Goal: Task Accomplishment & Management: Manage account settings

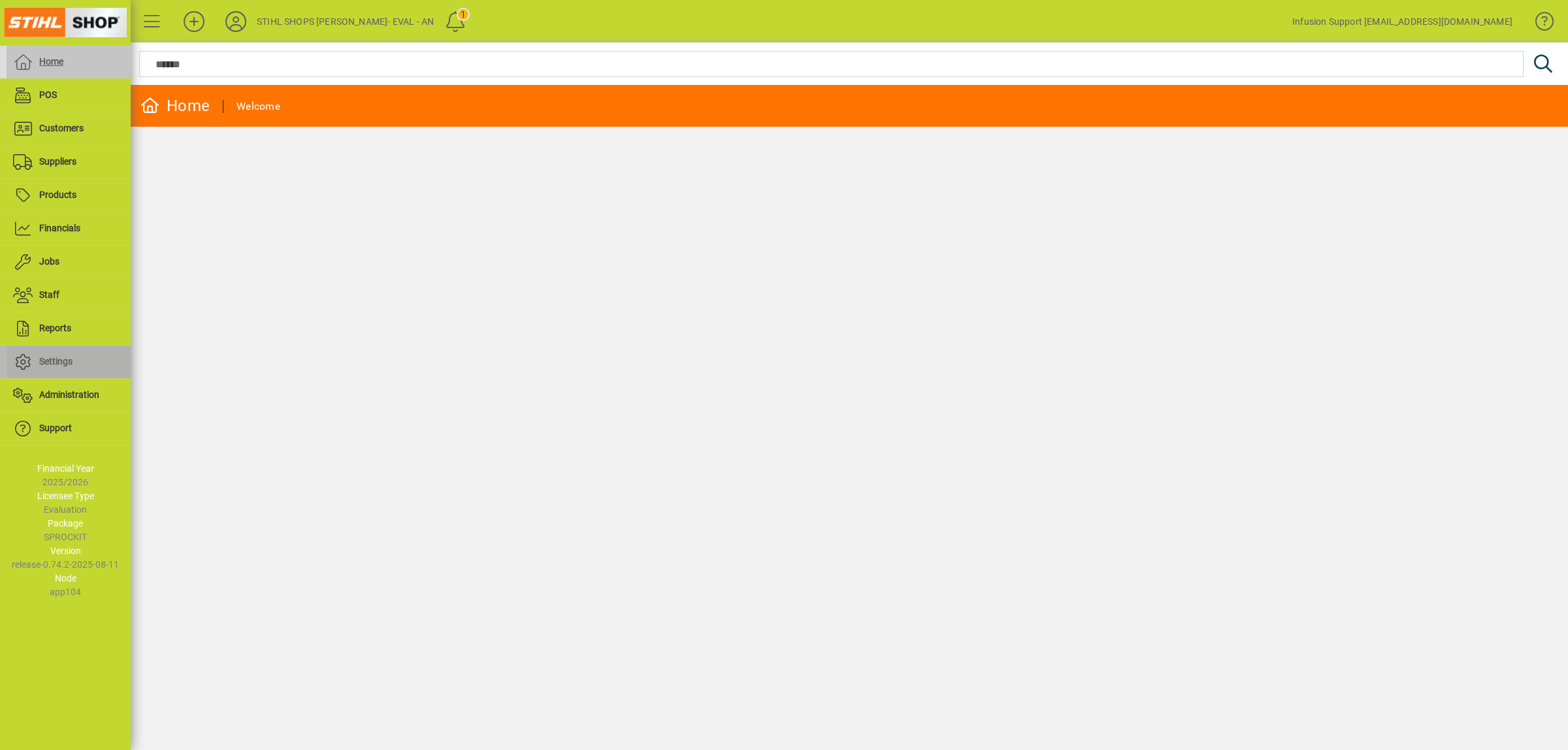
click at [48, 352] on span at bounding box center [68, 362] width 124 height 32
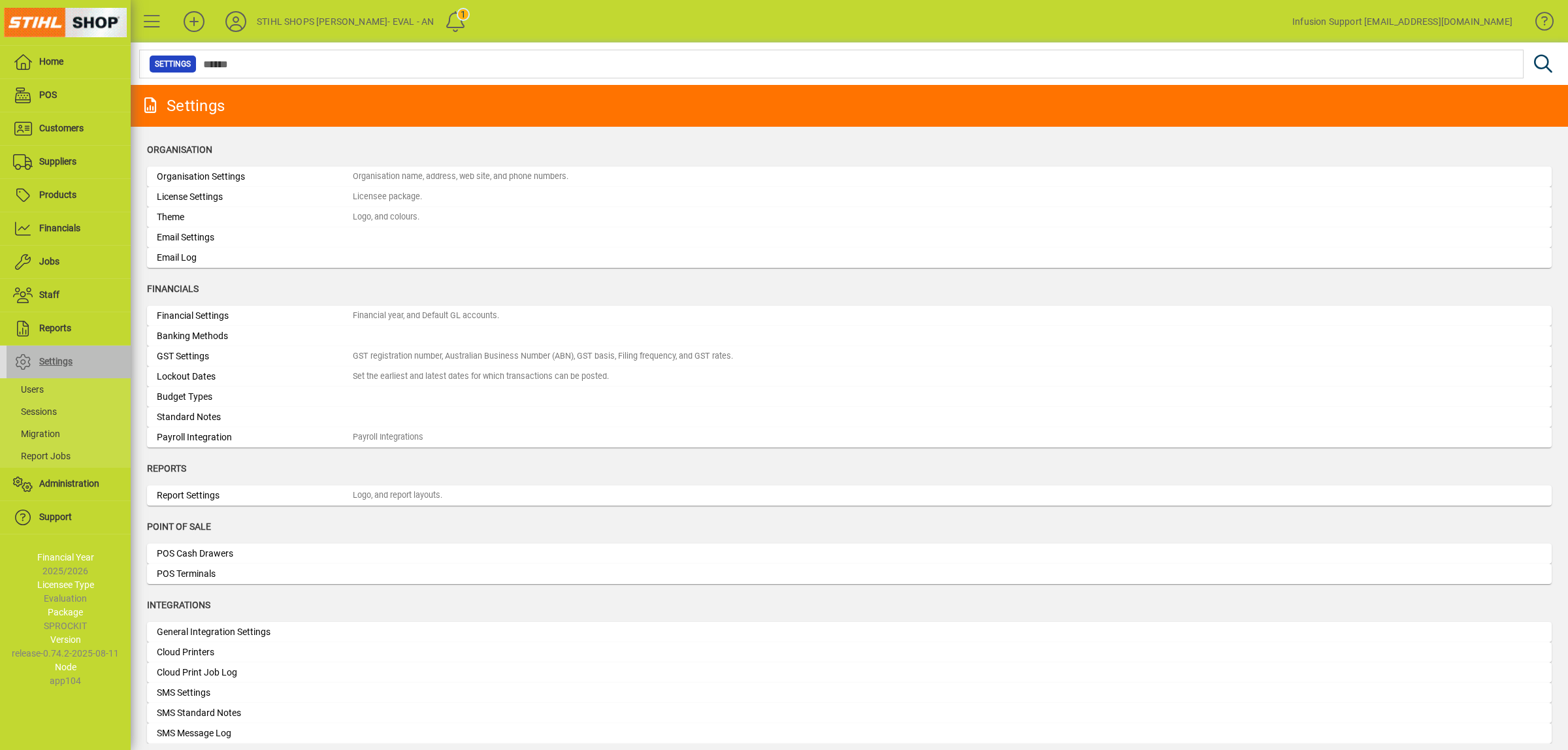
click at [53, 362] on span "Settings" at bounding box center [55, 361] width 33 height 11
click at [55, 482] on span "Administration" at bounding box center [69, 483] width 60 height 11
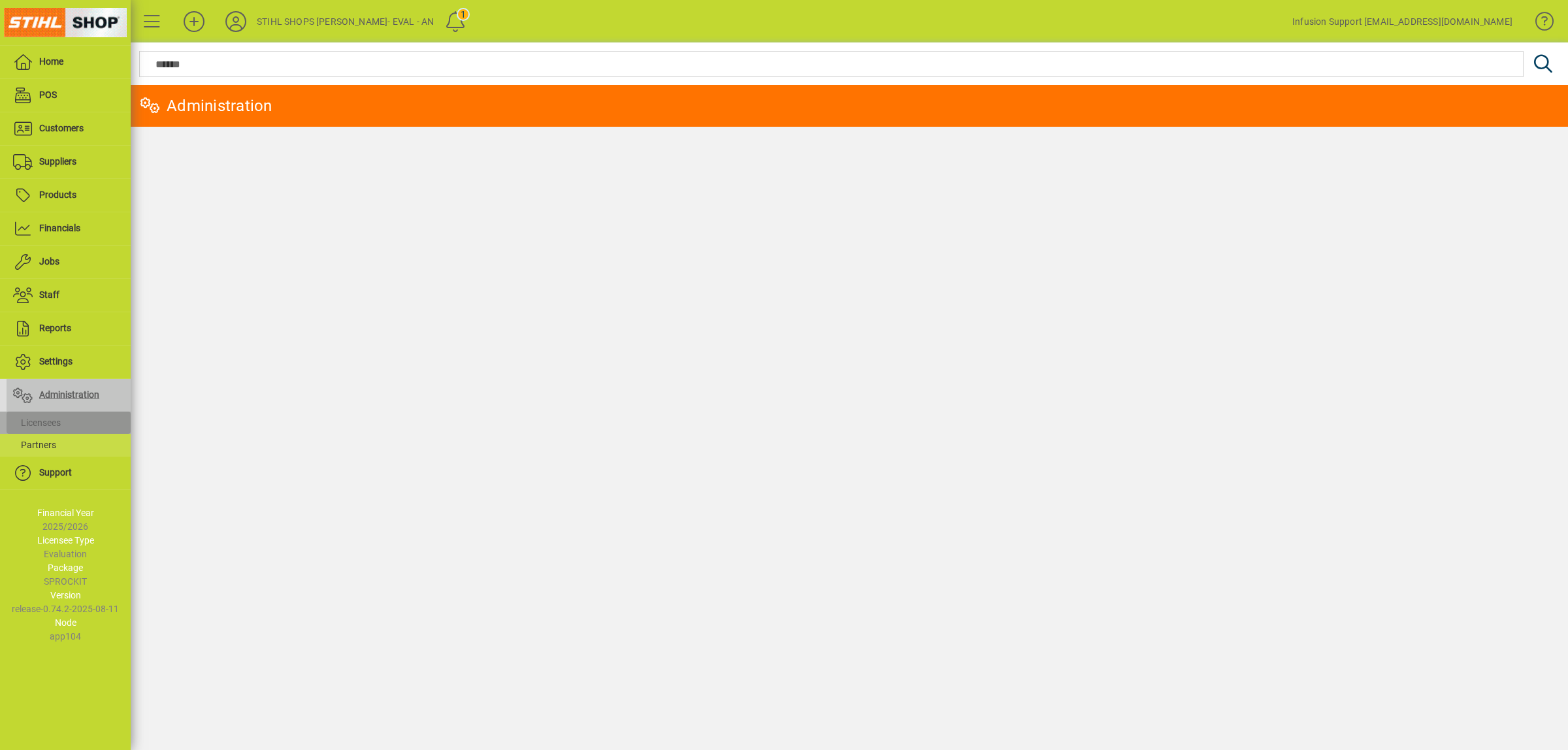
click at [52, 423] on span "Licensees" at bounding box center [37, 423] width 48 height 11
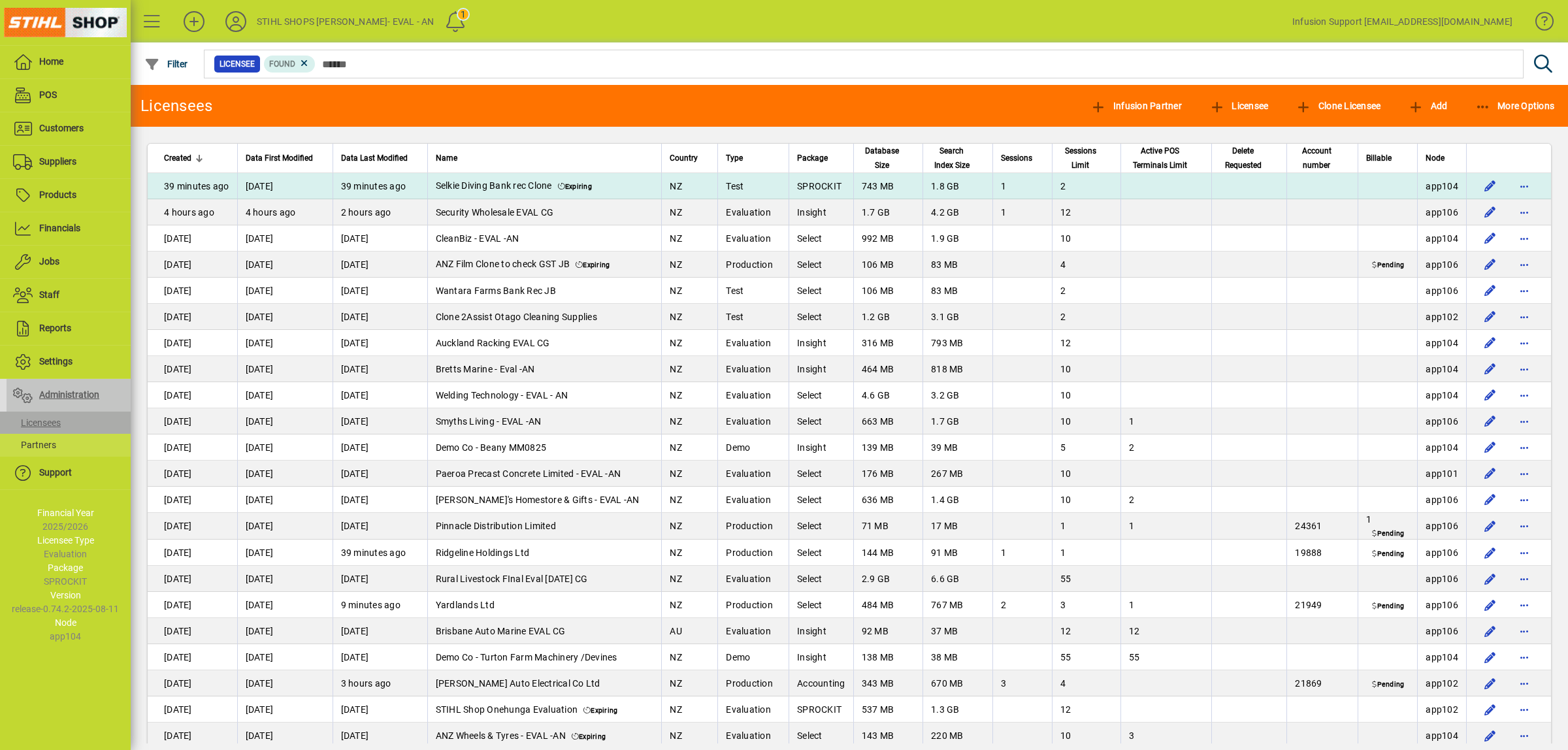
click at [305, 188] on td "[DATE]" at bounding box center [284, 186] width 95 height 26
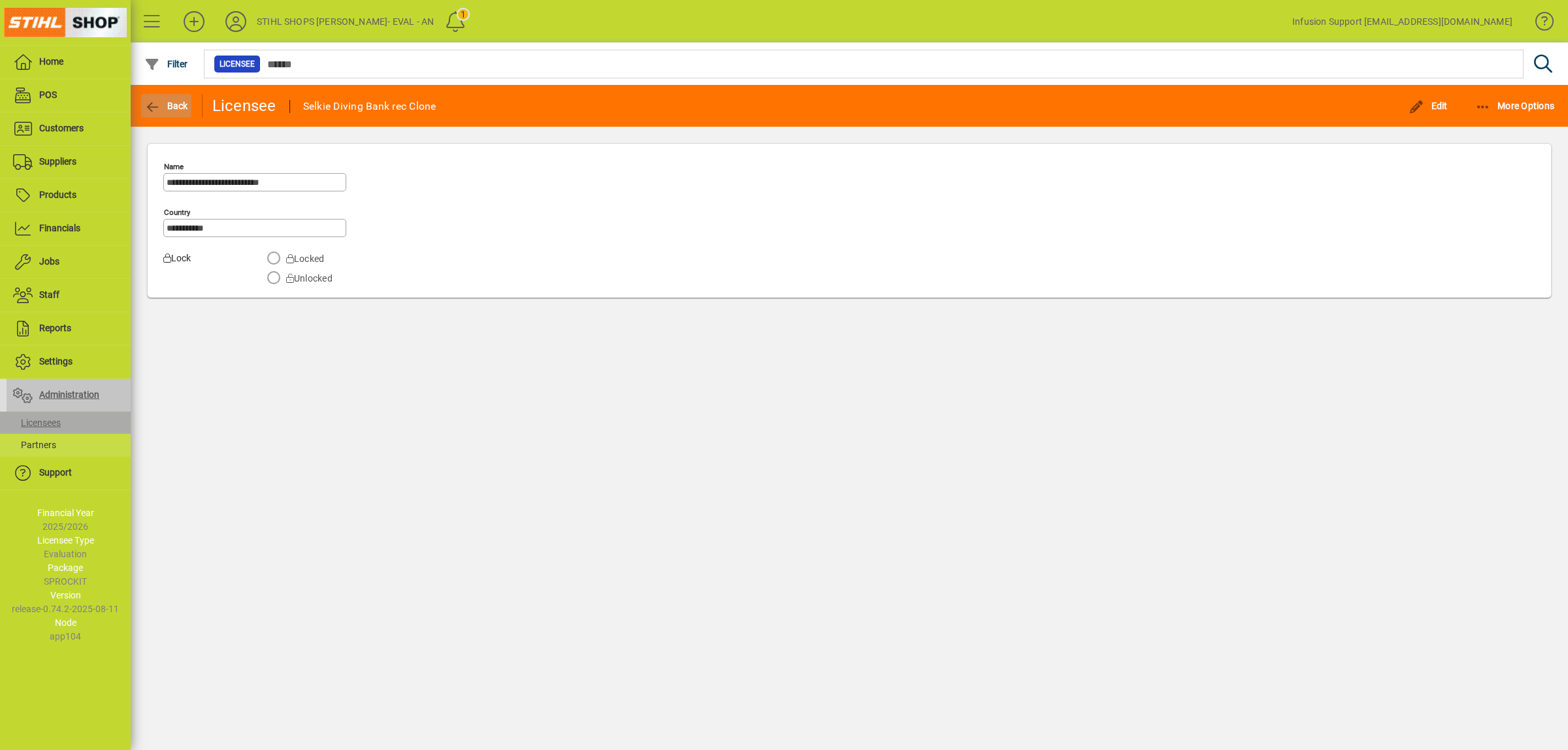
click at [160, 101] on icon "button" at bounding box center [153, 107] width 16 height 13
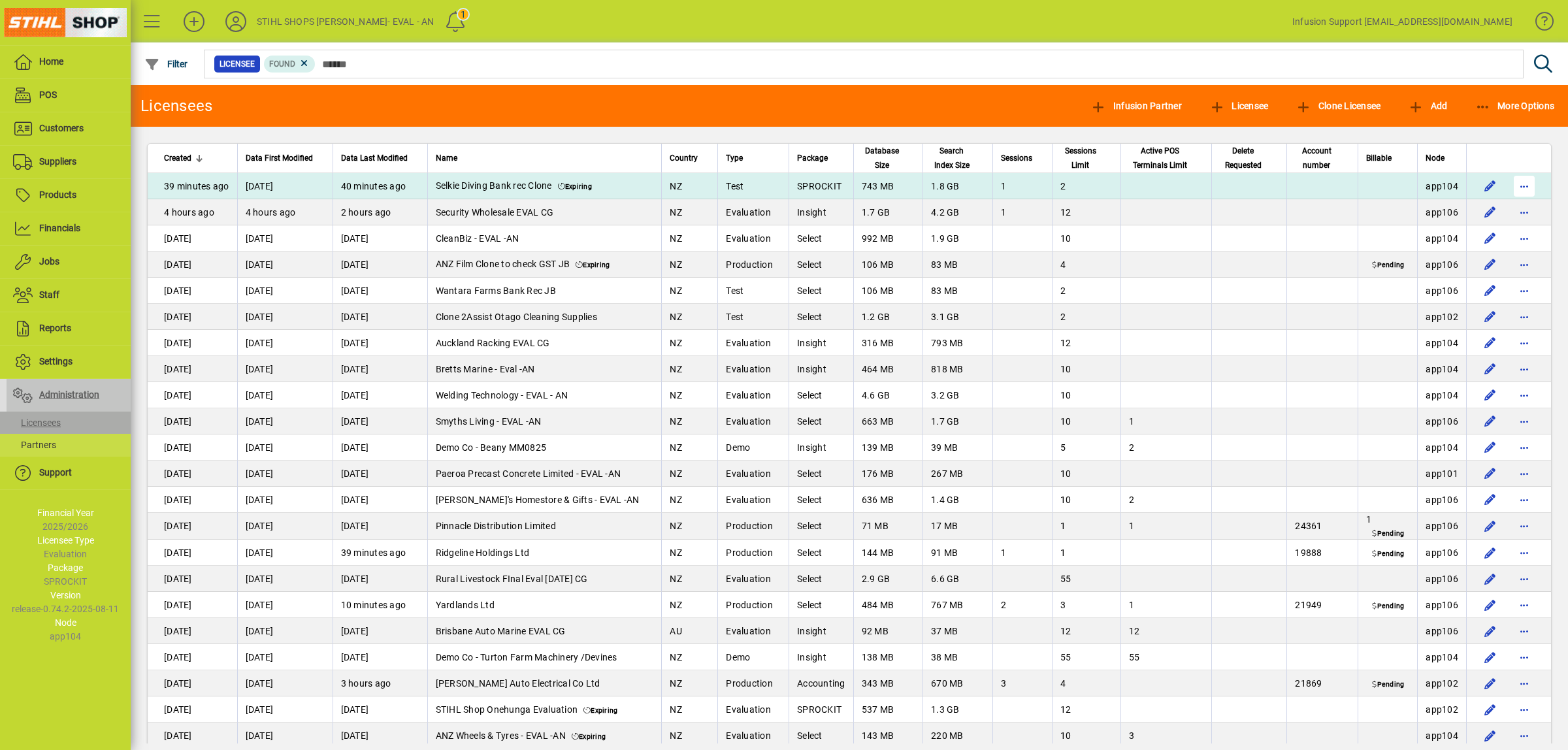
click at [1509, 185] on span "button" at bounding box center [1524, 186] width 32 height 32
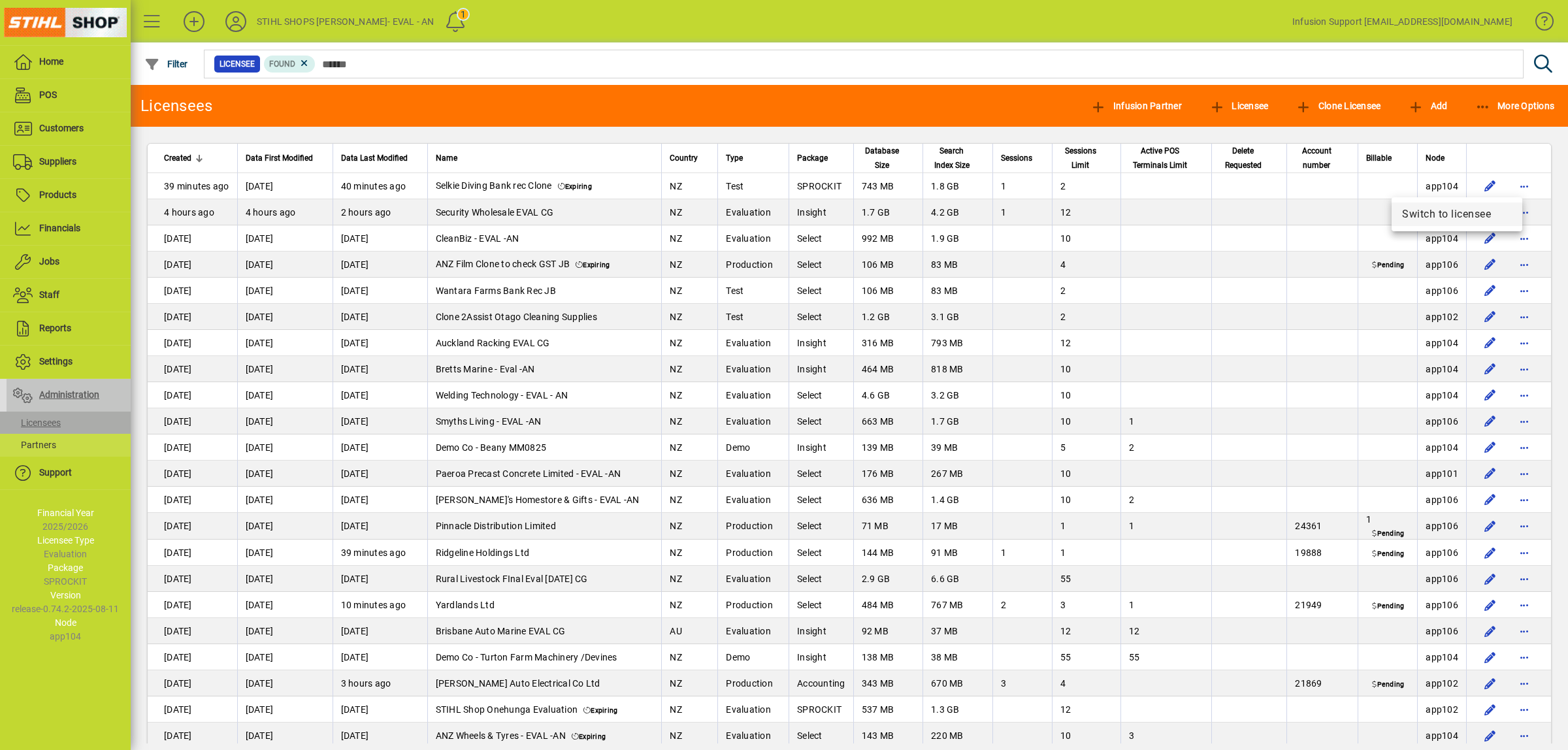
click at [1427, 212] on span "Switch to licensee" at bounding box center [1457, 214] width 110 height 15
